Goal: Check status

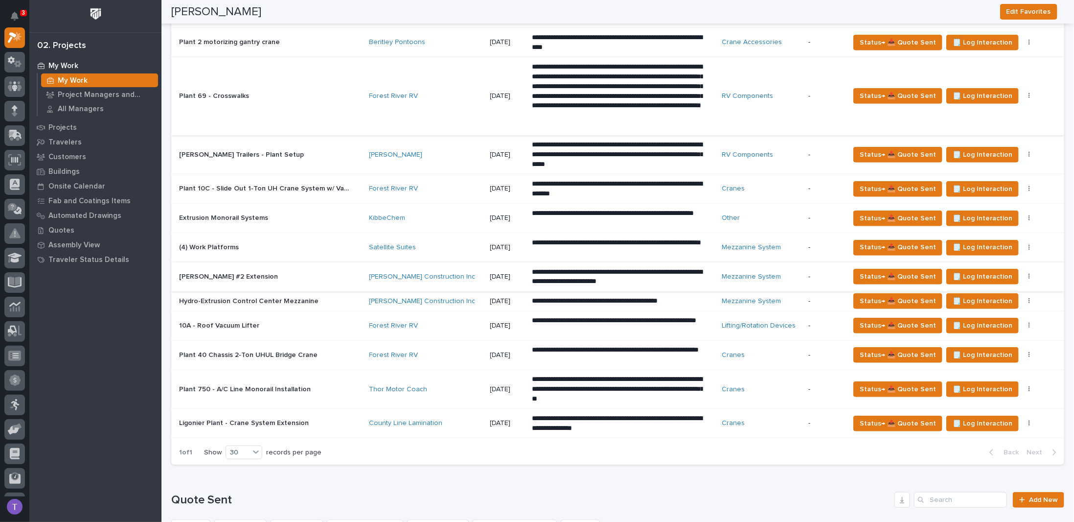
scroll to position [440, 0]
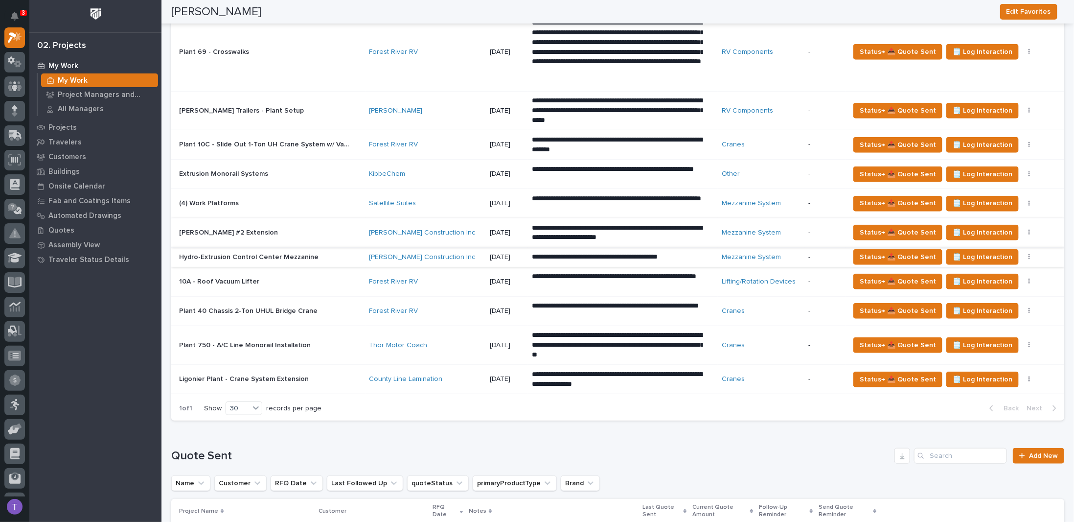
click at [1023, 254] on button "button" at bounding box center [1030, 257] width 14 height 7
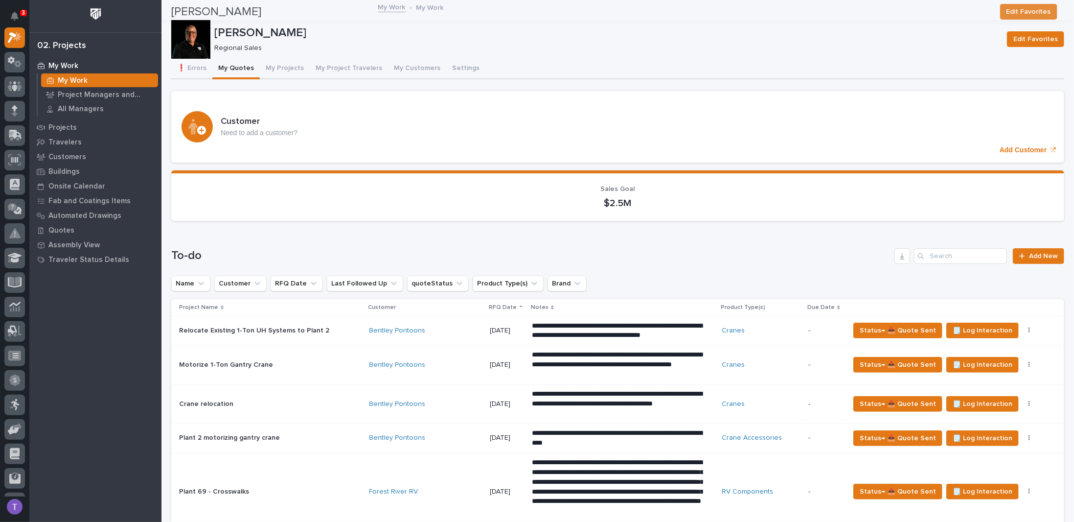
scroll to position [0, 0]
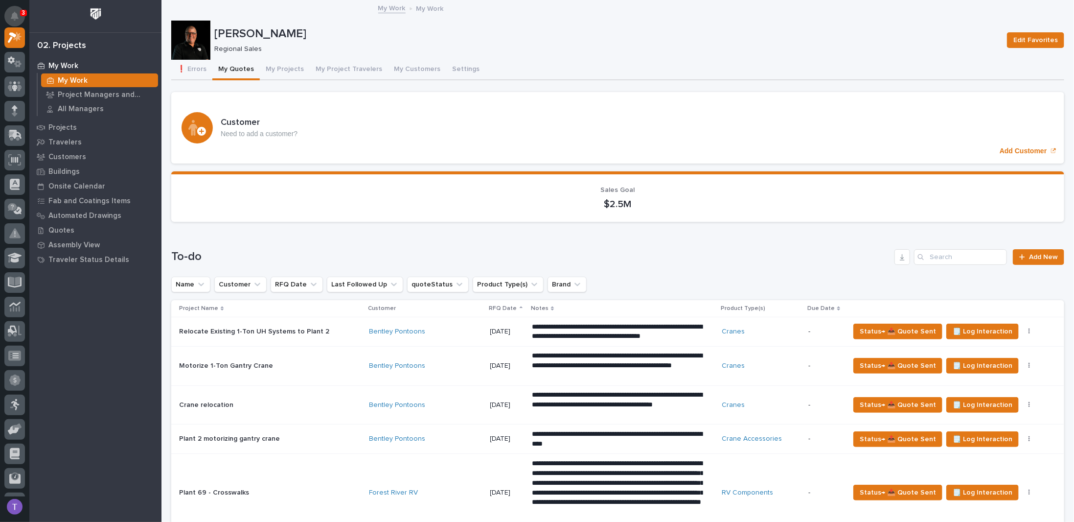
click at [15, 12] on icon "Notifications" at bounding box center [15, 16] width 8 height 9
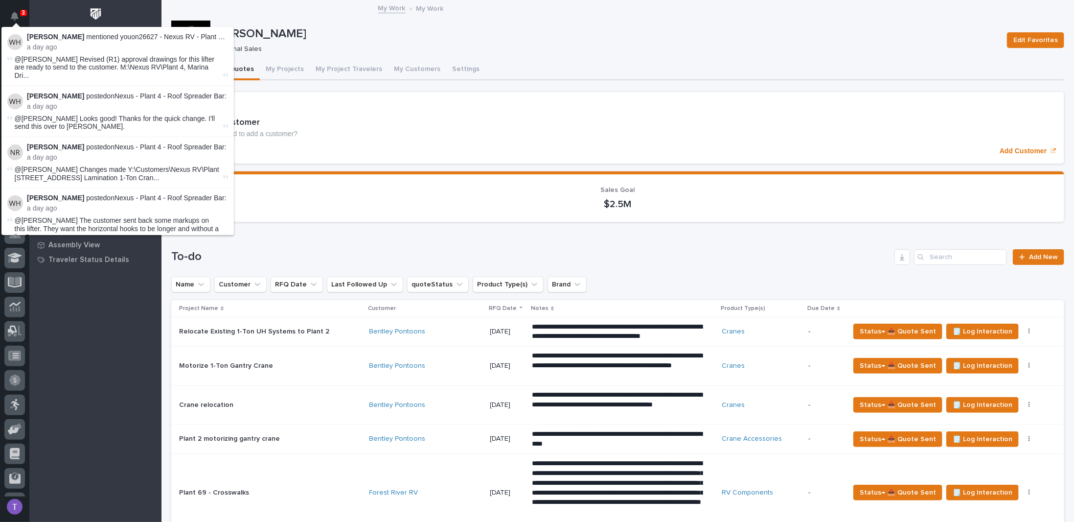
click at [126, 7] on div at bounding box center [95, 16] width 132 height 32
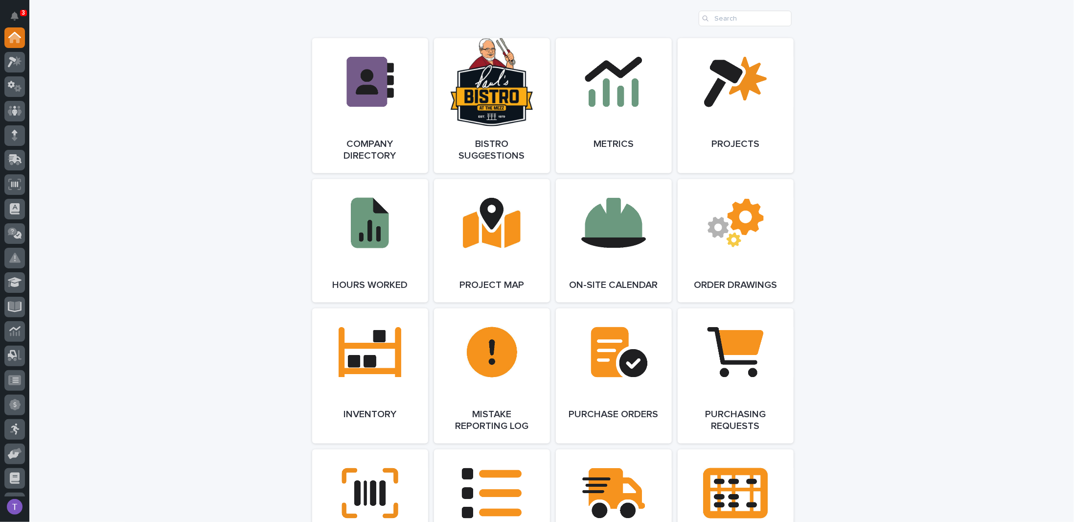
scroll to position [783, 0]
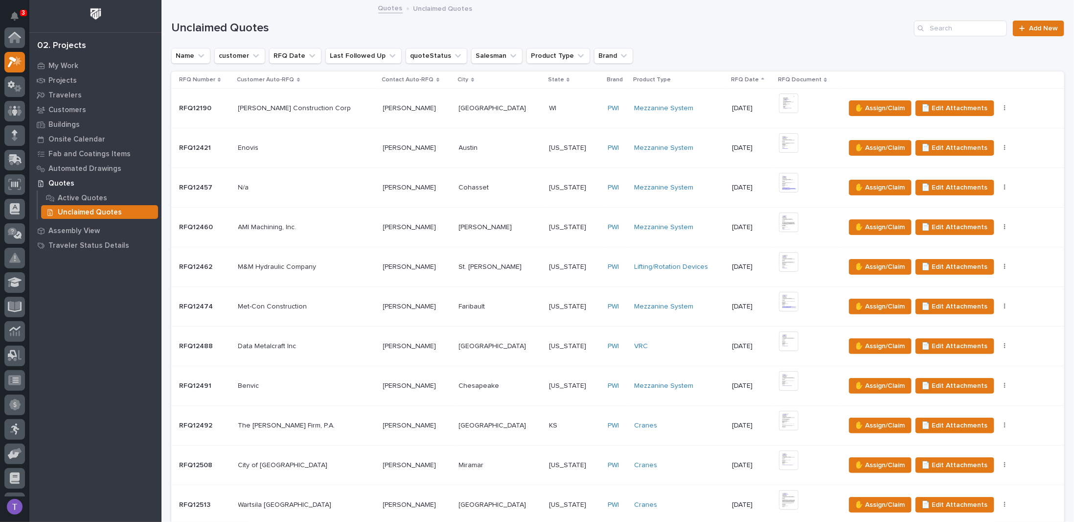
scroll to position [24, 0]
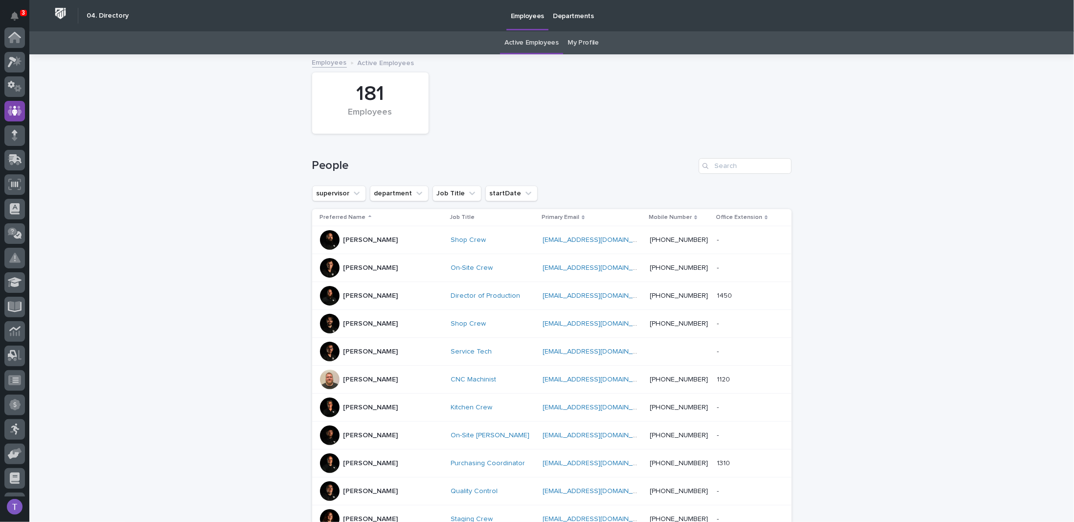
scroll to position [73, 0]
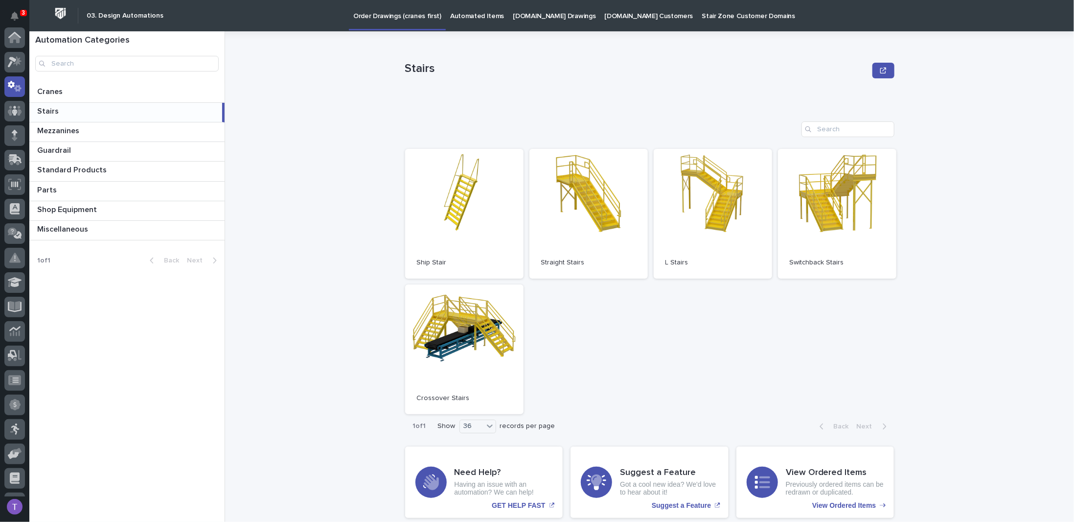
scroll to position [49, 0]
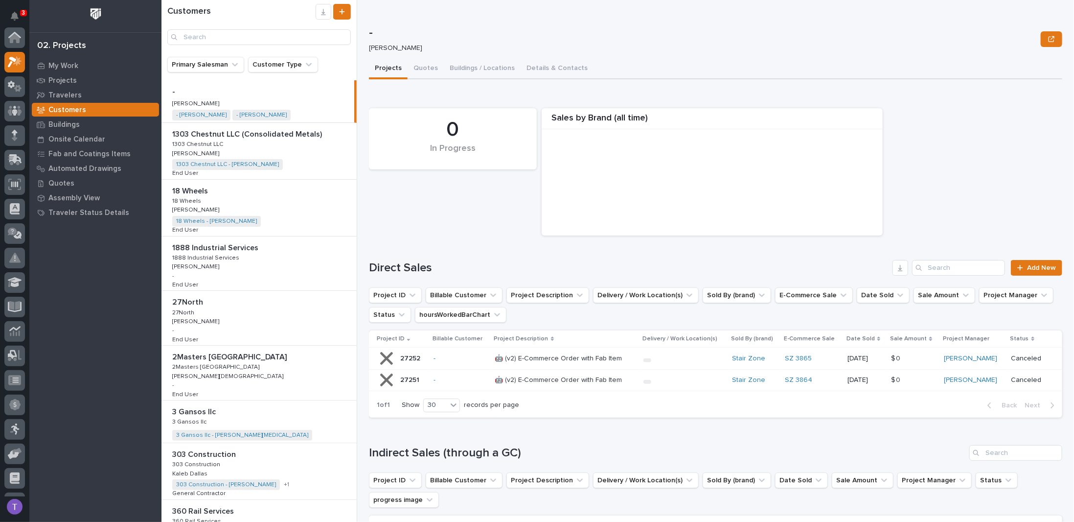
scroll to position [24, 0]
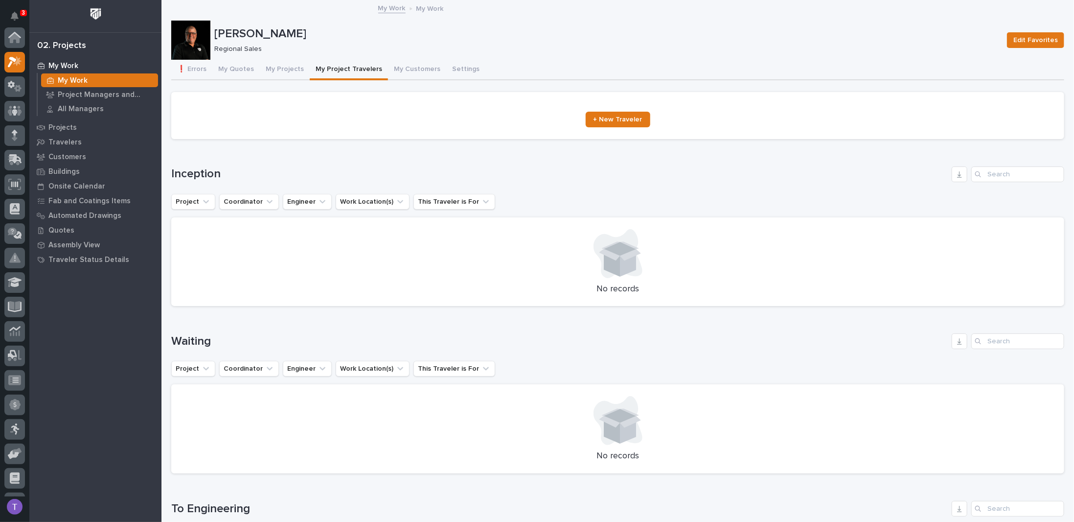
scroll to position [24, 0]
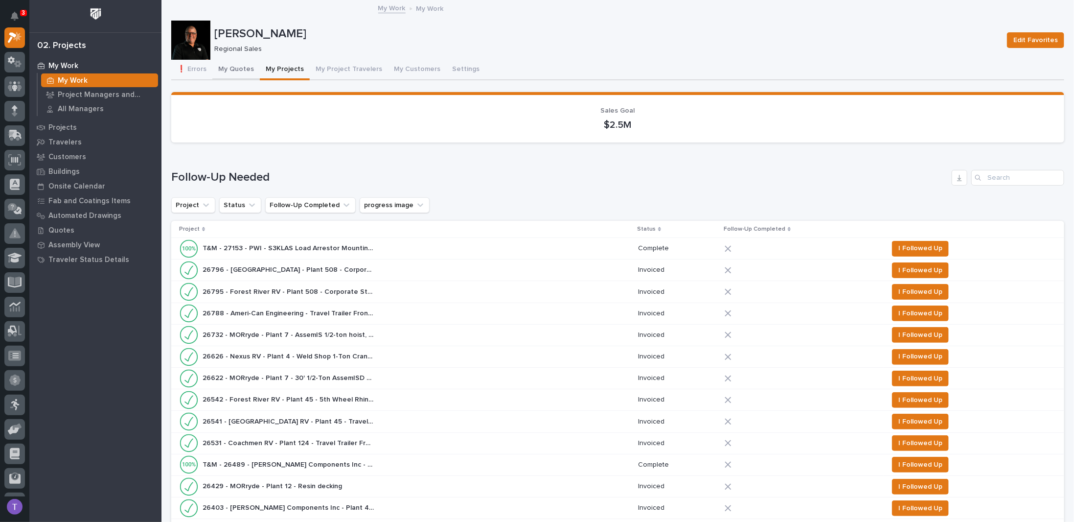
click at [231, 69] on button "My Quotes" at bounding box center [235, 70] width 47 height 21
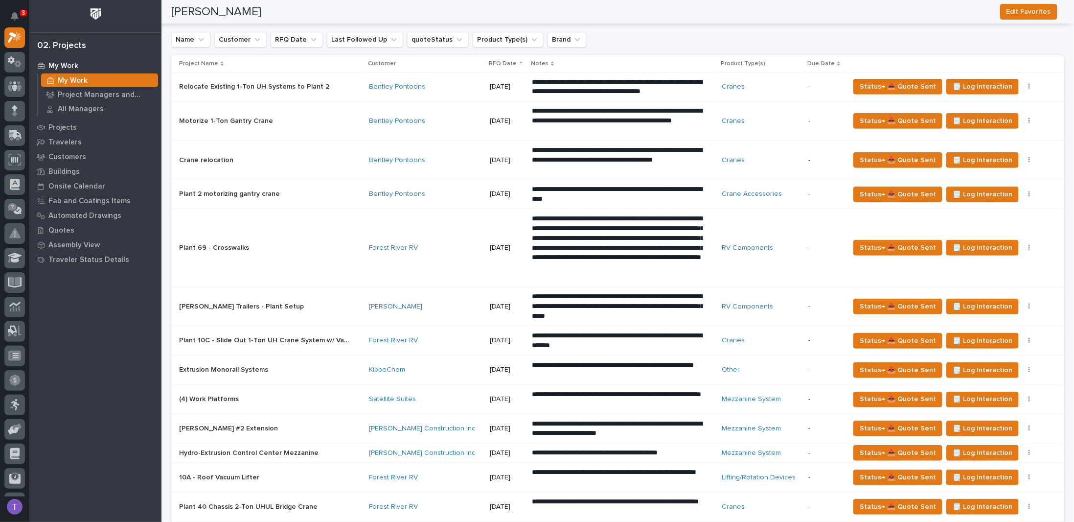
scroll to position [196, 0]
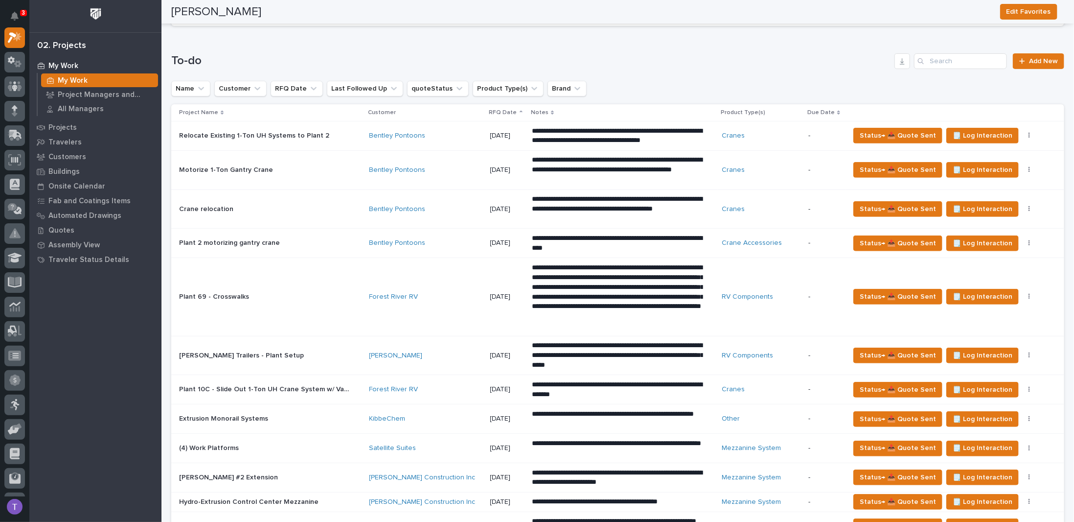
click at [340, 47] on div "**********" at bounding box center [617, 354] width 893 height 640
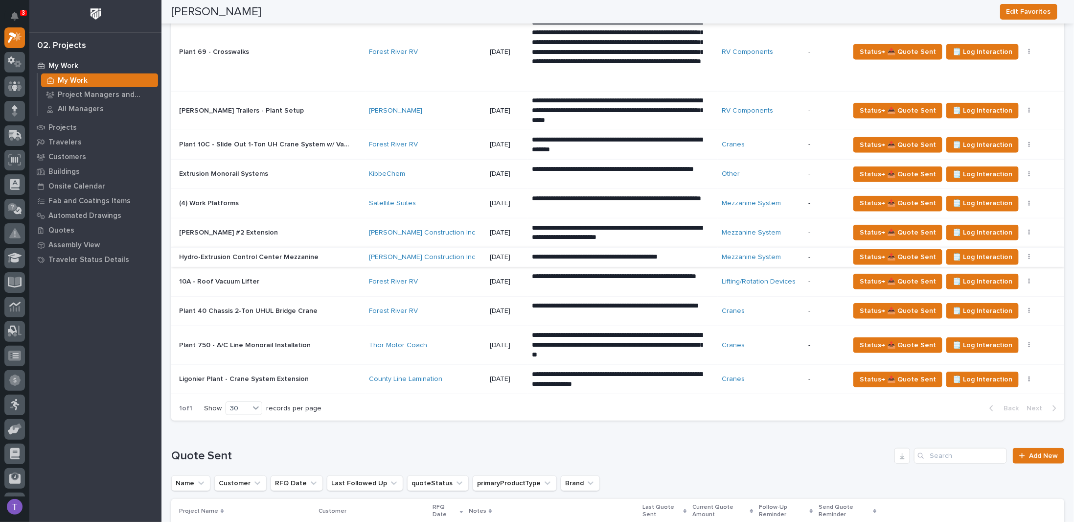
scroll to position [392, 0]
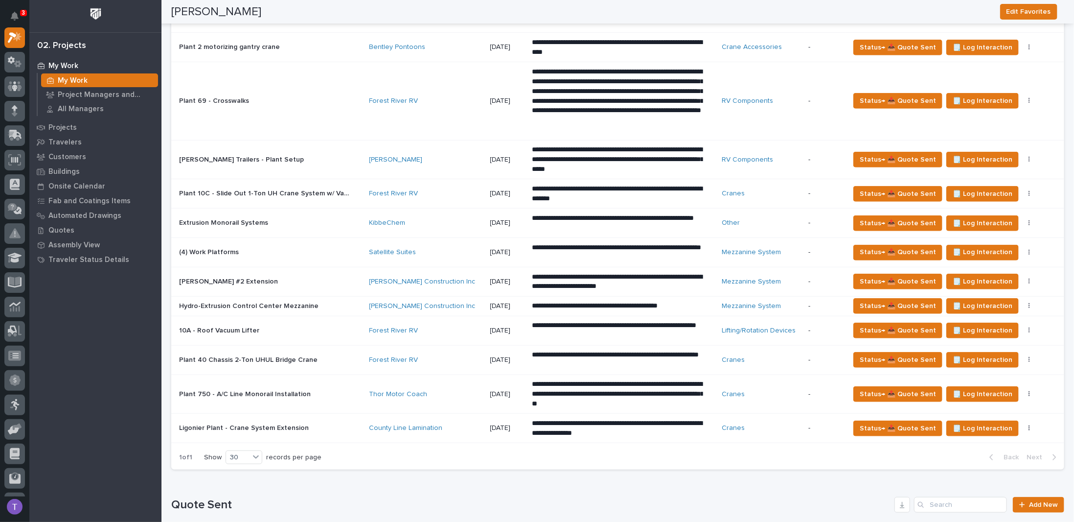
click at [218, 300] on p "Hydro-Extrusion Control Center Mezzanine" at bounding box center [249, 305] width 141 height 10
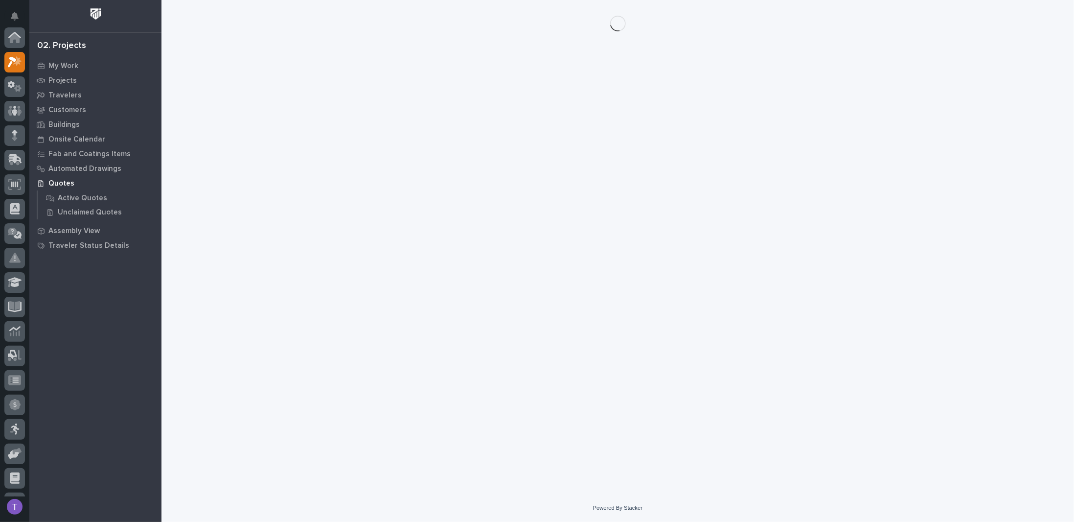
scroll to position [24, 0]
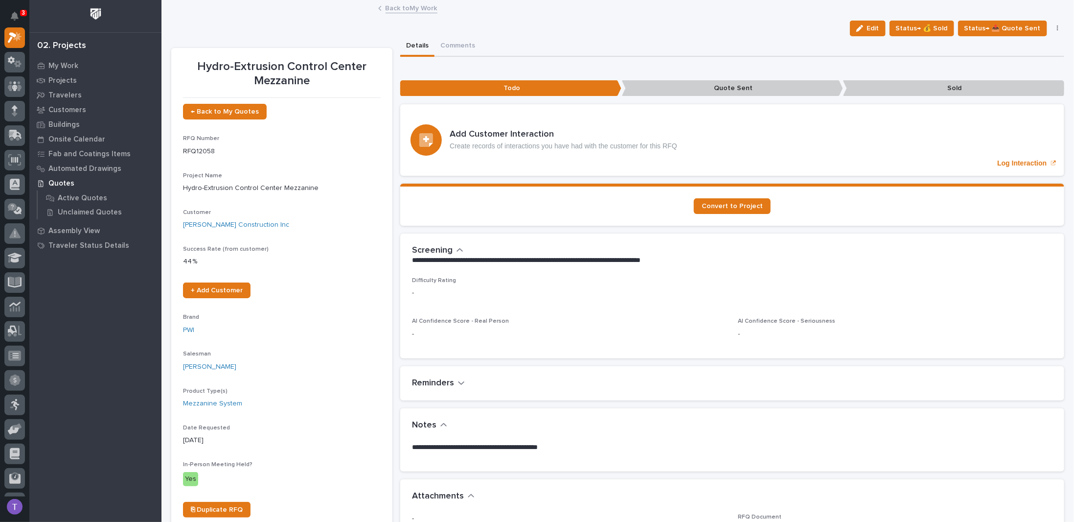
click at [387, 7] on link "Back to My Work" at bounding box center [412, 7] width 52 height 11
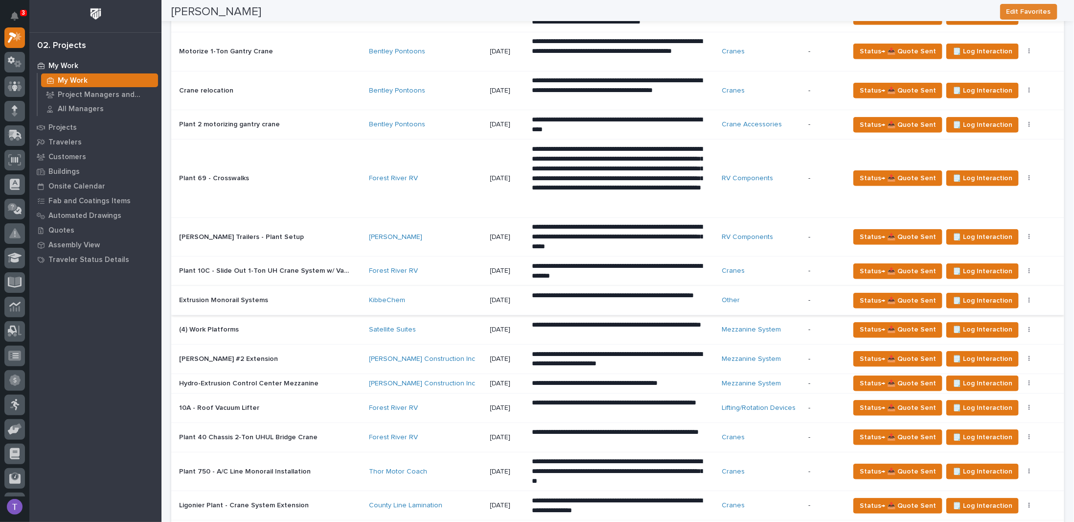
scroll to position [343, 0]
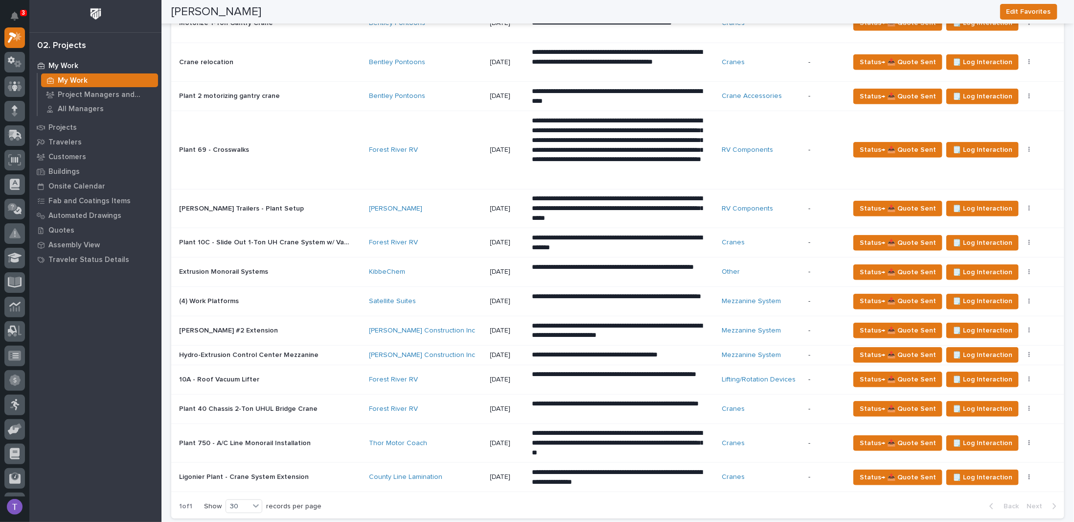
click at [221, 349] on p "Hydro-Extrusion Control Center Mezzanine" at bounding box center [249, 354] width 141 height 10
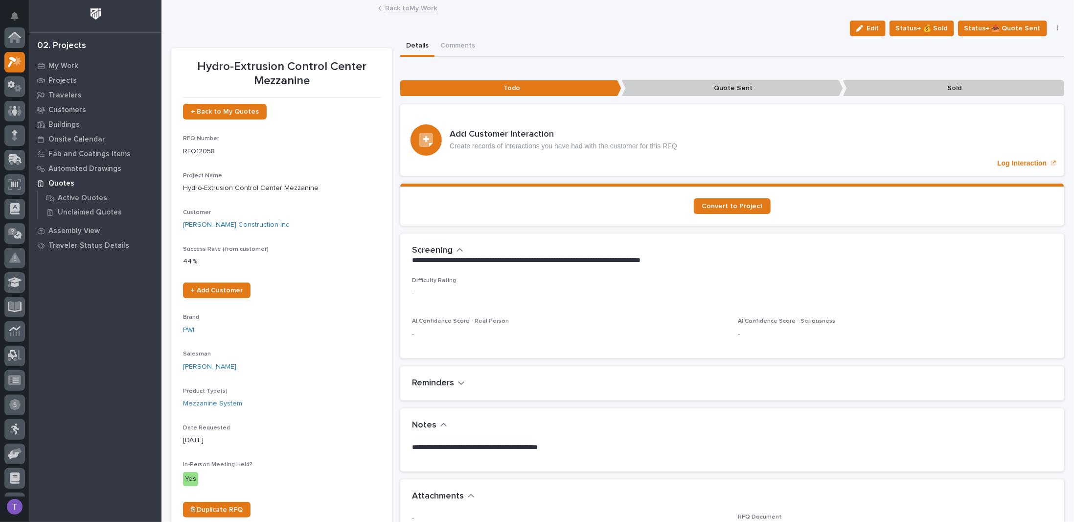
scroll to position [24, 0]
click at [388, 7] on link "Back to My Work" at bounding box center [412, 7] width 52 height 11
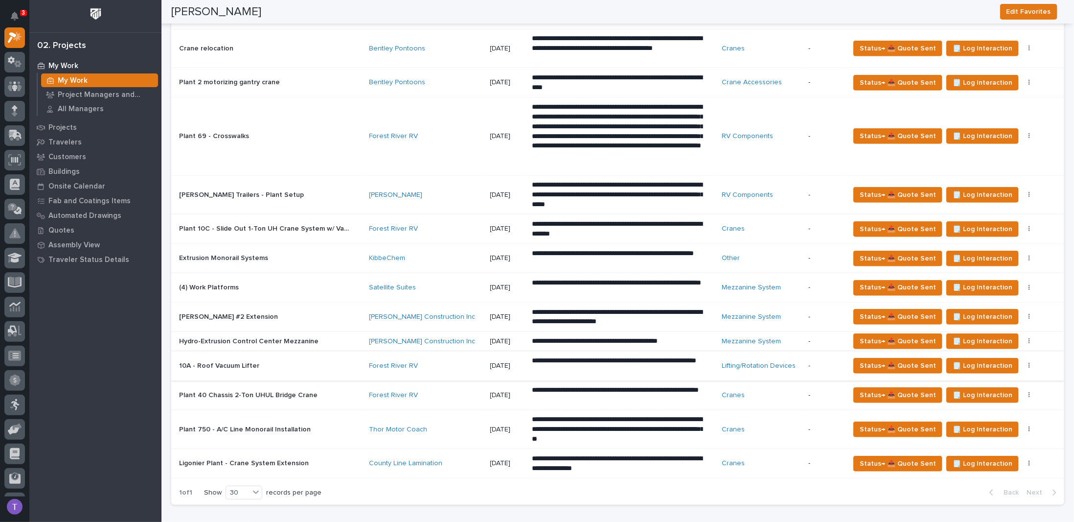
scroll to position [343, 0]
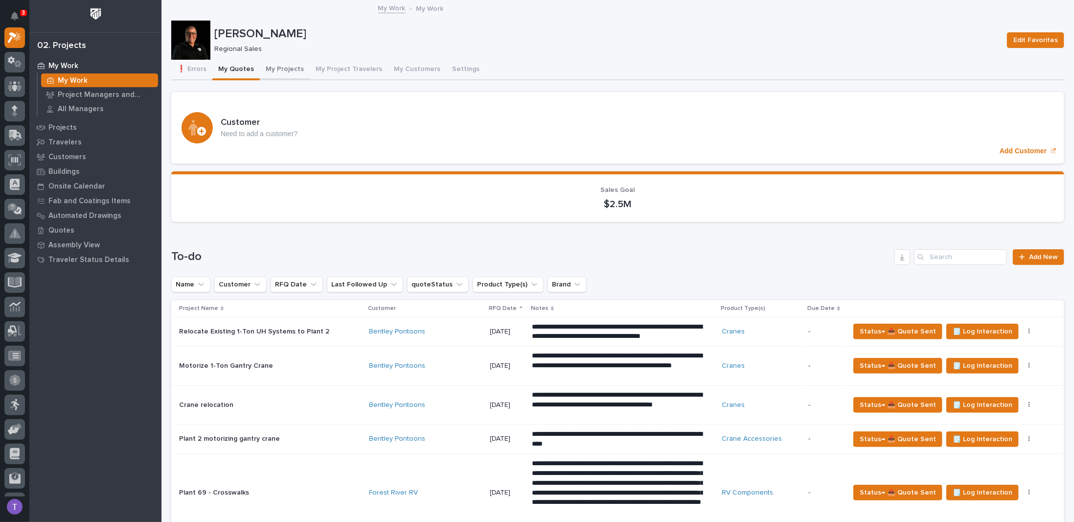
click at [280, 68] on button "My Projects" at bounding box center [285, 70] width 50 height 21
